Goal: Transaction & Acquisition: Download file/media

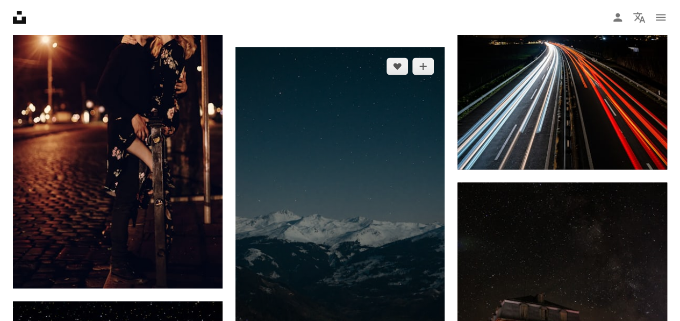
scroll to position [913, 0]
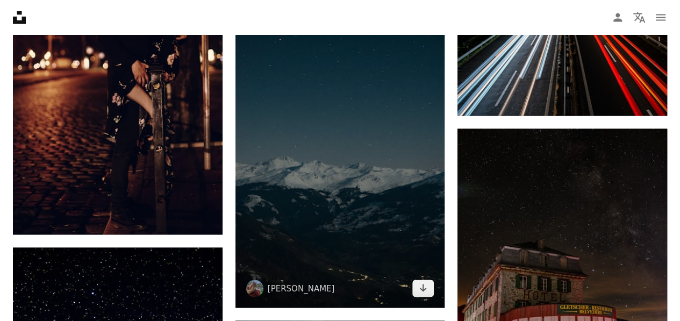
click at [357, 152] on img at bounding box center [340, 150] width 210 height 314
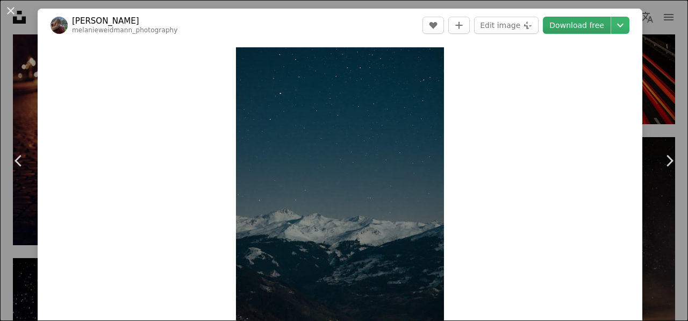
click at [576, 25] on link "Download free" at bounding box center [577, 25] width 68 height 17
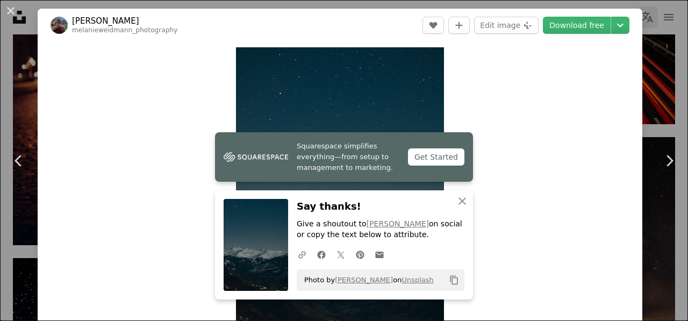
drag, startPoint x: 647, startPoint y: 44, endPoint x: 649, endPoint y: 10, distance: 33.4
click at [647, 44] on div "An X shape Chevron left Chevron right Squarespace simplifies everything—from se…" at bounding box center [344, 160] width 688 height 321
